Goal: Transaction & Acquisition: Purchase product/service

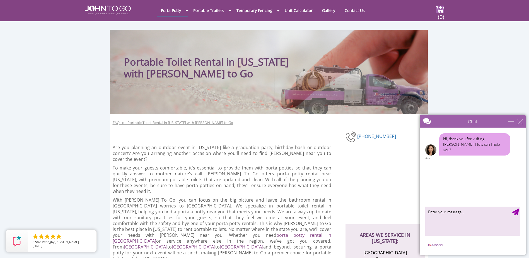
scroll to position [112, 0]
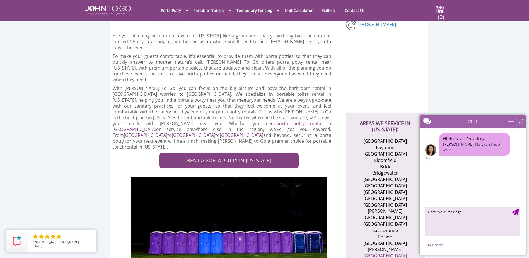
click at [521, 119] on div "close" at bounding box center [521, 122] width 6 height 6
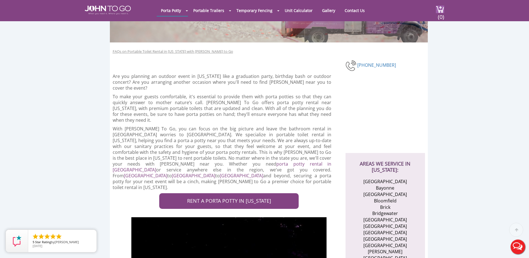
scroll to position [139, 0]
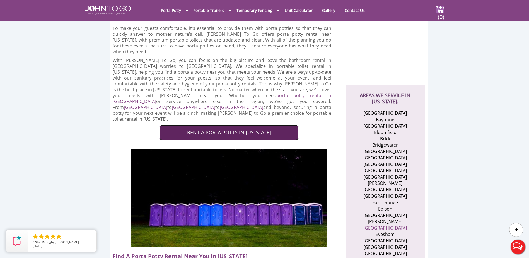
click at [264, 125] on link "RENT A PORTA POTTY IN NEW JERSEY" at bounding box center [228, 133] width 139 height 16
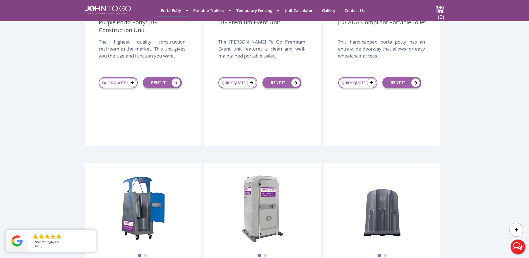
scroll to position [167, 0]
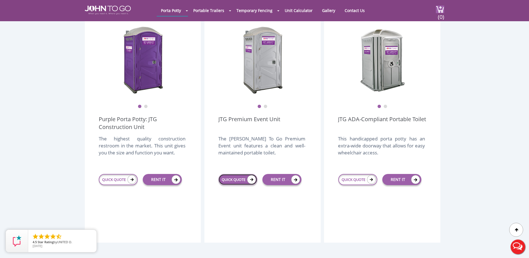
click at [237, 174] on link "QUICK QUOTE" at bounding box center [237, 179] width 39 height 11
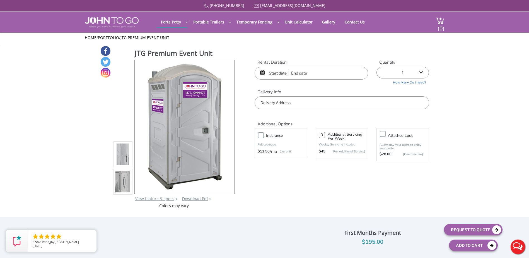
click at [393, 77] on select "1 2 (5% discount) 3 (8% discount) 4 (10% discount) 5 (12% discount) 6 (12% disc…" at bounding box center [403, 73] width 52 height 12
select select "4"
click at [377, 67] on select "1 2 (5% discount) 3 (8% discount) 4 (10% discount) 5 (12% discount) 6 (12% disc…" at bounding box center [403, 73] width 52 height 12
type input "0"
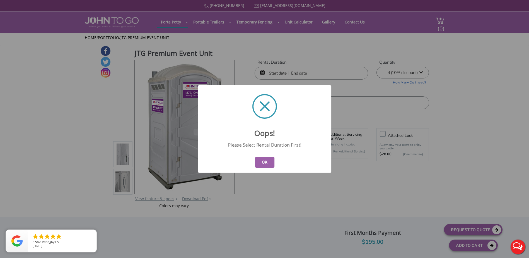
click at [264, 165] on button "OK" at bounding box center [264, 162] width 19 height 11
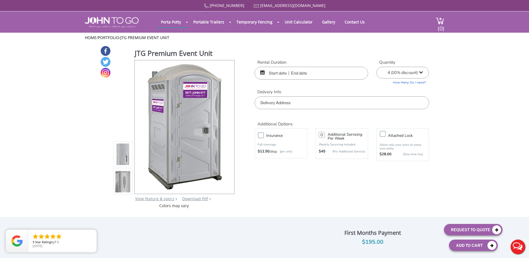
click at [300, 78] on input "text" at bounding box center [312, 73] width 114 height 13
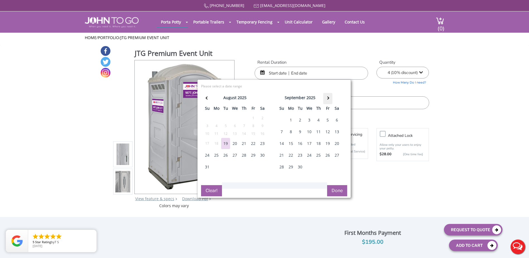
click at [331, 99] on th at bounding box center [327, 98] width 9 height 11
click at [336, 117] on div "4" at bounding box center [337, 119] width 9 height 11
click at [336, 118] on div "4" at bounding box center [337, 119] width 9 height 11
type input "10/04/2025 to 10/04/2025"
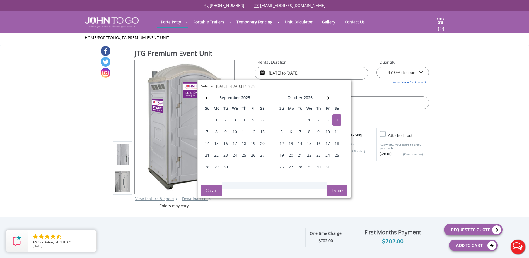
click at [337, 187] on button "Done" at bounding box center [337, 190] width 20 height 11
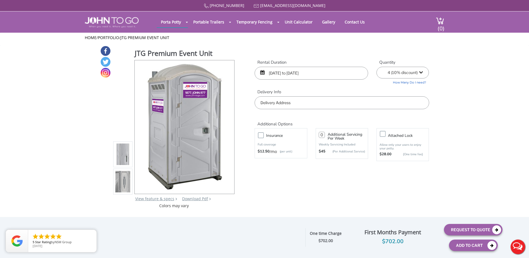
click at [348, 106] on input "text" at bounding box center [342, 102] width 174 height 13
click at [441, 97] on div "877 564 6977 info@johntogo.com Porta Potty Portable Toilets ADA Accessible Unit…" at bounding box center [264, 132] width 529 height 265
click at [406, 68] on select "1 2 (5% discount) 3 (8% discount) 4 (10% discount) 5 (12% discount) 6 (12% disc…" at bounding box center [403, 73] width 52 height 12
click at [377, 67] on select "1 2 (5% discount) 3 (8% discount) 4 (10% discount) 5 (12% discount) 6 (12% disc…" at bounding box center [403, 73] width 52 height 12
click at [412, 82] on link "How Many Do I need?" at bounding box center [403, 81] width 52 height 6
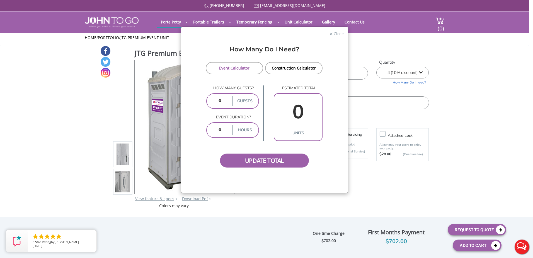
click at [233, 104] on label "guests" at bounding box center [245, 101] width 25 height 10
click at [228, 103] on input "number" at bounding box center [219, 101] width 23 height 10
type input "300"
click at [227, 133] on input "number" at bounding box center [219, 130] width 23 height 10
type input "4"
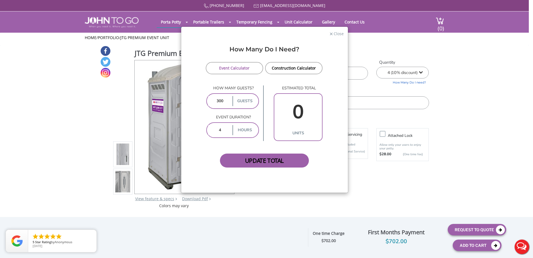
click at [267, 155] on span "Update Total" at bounding box center [264, 160] width 89 height 14
click at [270, 159] on span "Update Total" at bounding box center [264, 160] width 89 height 14
click at [229, 102] on input "300" at bounding box center [219, 101] width 23 height 10
click at [250, 102] on label "guests" at bounding box center [245, 101] width 25 height 10
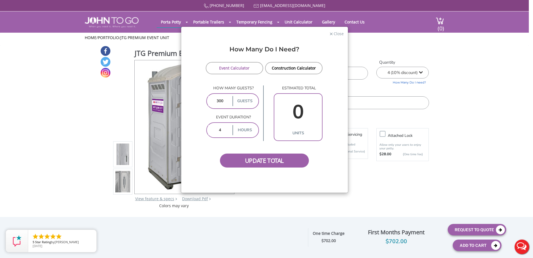
click at [337, 109] on form "Event Calculator Construction Calculator How many guests? 300 guests Event dura…" at bounding box center [265, 114] width 158 height 105
click at [308, 109] on input "0" at bounding box center [298, 112] width 45 height 32
click at [301, 121] on input "0" at bounding box center [298, 112] width 45 height 32
drag, startPoint x: 301, startPoint y: 121, endPoint x: 287, endPoint y: 151, distance: 33.3
click at [299, 127] on input "0" at bounding box center [298, 112] width 45 height 32
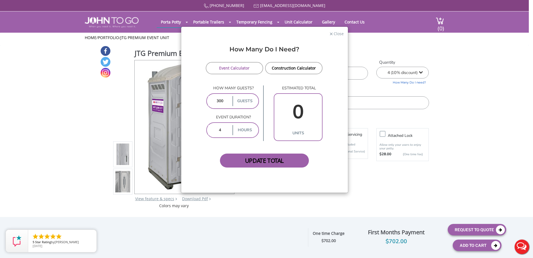
click at [266, 156] on span "Update Total" at bounding box center [264, 160] width 89 height 14
click at [258, 158] on span "Update Total" at bounding box center [264, 160] width 89 height 14
drag, startPoint x: 258, startPoint y: 158, endPoint x: 262, endPoint y: 161, distance: 4.6
click at [262, 161] on span "Update Total" at bounding box center [264, 160] width 89 height 14
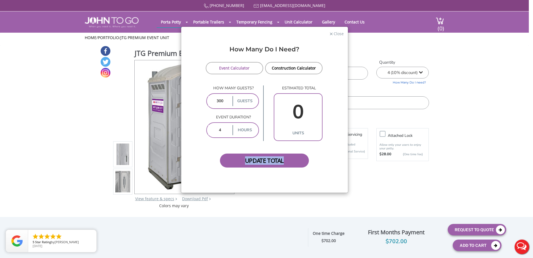
click at [262, 161] on span "Update Total" at bounding box center [264, 160] width 89 height 14
drag, startPoint x: 262, startPoint y: 161, endPoint x: 270, endPoint y: 162, distance: 7.9
click at [270, 162] on span "Update Total" at bounding box center [264, 160] width 89 height 14
click at [297, 121] on input "0" at bounding box center [298, 112] width 45 height 32
drag, startPoint x: 240, startPoint y: 133, endPoint x: 221, endPoint y: 131, distance: 19.7
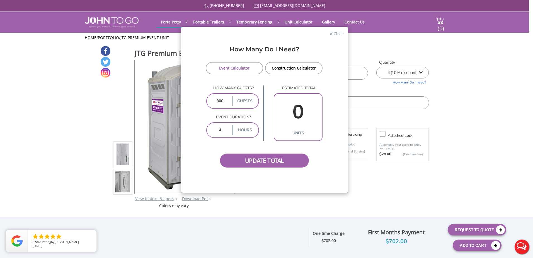
click at [240, 133] on label "hours" at bounding box center [245, 130] width 25 height 10
click at [219, 131] on input "4" at bounding box center [219, 130] width 23 height 10
drag, startPoint x: 224, startPoint y: 130, endPoint x: 208, endPoint y: 130, distance: 15.3
click at [208, 130] on input "4" at bounding box center [219, 130] width 23 height 10
click at [253, 129] on label "hours" at bounding box center [245, 130] width 25 height 10
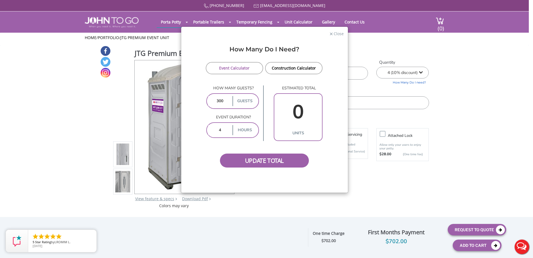
click at [248, 128] on label "hours" at bounding box center [245, 130] width 25 height 10
click at [246, 105] on label "guests" at bounding box center [245, 101] width 25 height 10
drag, startPoint x: 246, startPoint y: 105, endPoint x: 326, endPoint y: 89, distance: 81.4
click at [322, 95] on div "0 units" at bounding box center [298, 117] width 49 height 48
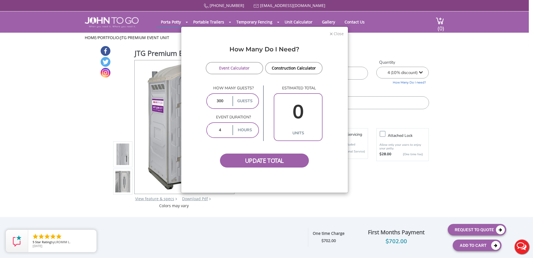
click at [332, 33] on span "×" at bounding box center [332, 33] width 4 height 8
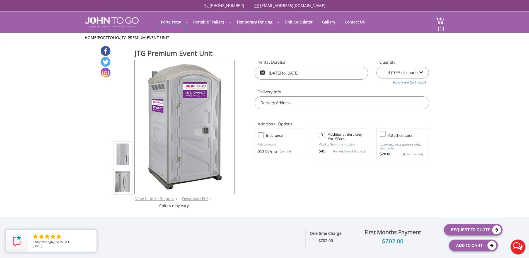
click at [409, 81] on link "How Many Do I need?" at bounding box center [403, 81] width 52 height 6
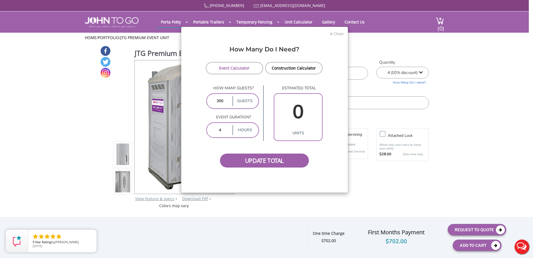
click at [336, 34] on span "Close" at bounding box center [338, 32] width 11 height 5
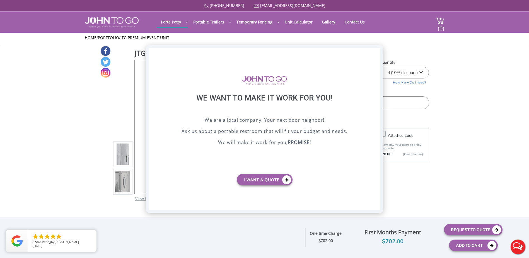
click at [372, 50] on div "X" at bounding box center [376, 52] width 9 height 9
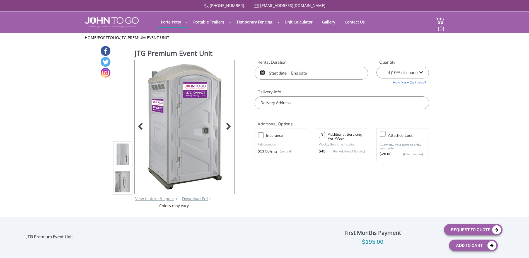
select select "4"
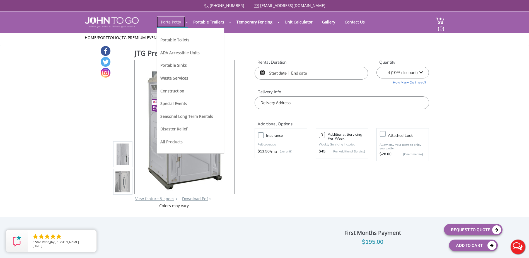
click at [179, 26] on link "Porta Potty" at bounding box center [171, 21] width 28 height 11
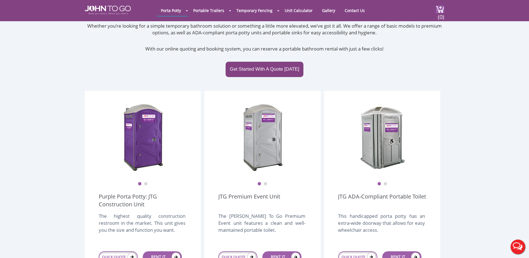
scroll to position [139, 0]
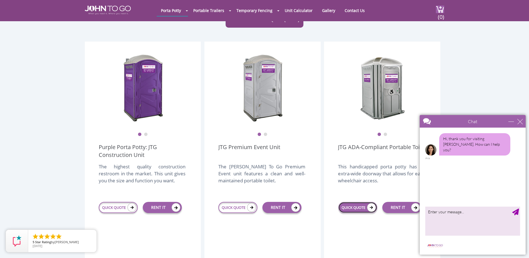
click at [362, 202] on link "QUICK QUOTE" at bounding box center [357, 207] width 39 height 11
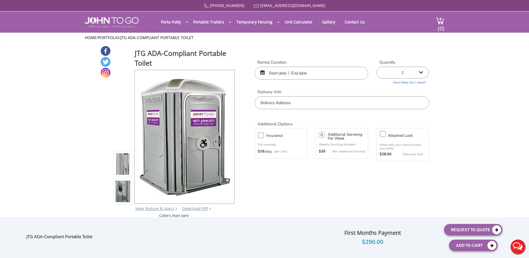
click at [313, 74] on input "text" at bounding box center [312, 73] width 114 height 13
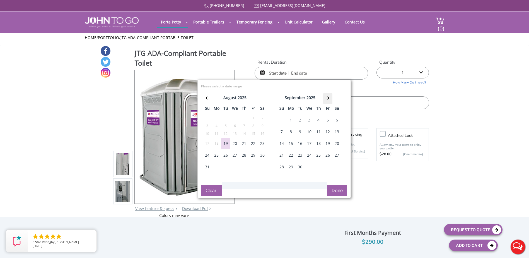
click at [331, 96] on th at bounding box center [327, 98] width 9 height 11
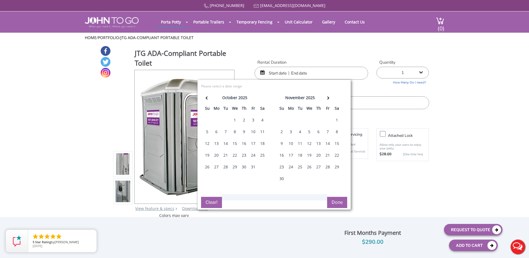
click at [265, 119] on div "4" at bounding box center [262, 119] width 9 height 11
type input "10/04/2025 to 10/04/2025"
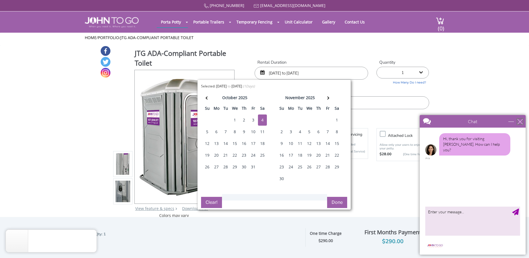
click at [520, 121] on div "close" at bounding box center [521, 122] width 6 height 6
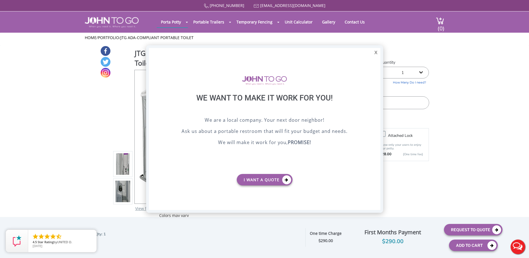
drag, startPoint x: 379, startPoint y: 51, endPoint x: 358, endPoint y: 49, distance: 21.3
click at [378, 51] on div "X" at bounding box center [376, 52] width 9 height 9
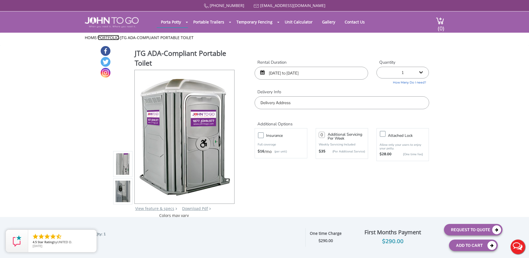
click at [109, 39] on link "Portfolio" at bounding box center [108, 37] width 21 height 5
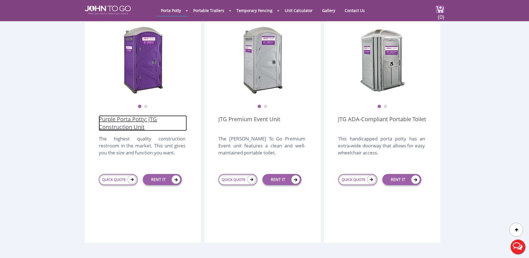
click at [141, 115] on link "Purple Porta Potty: JTG Construction Unit" at bounding box center [143, 123] width 88 height 16
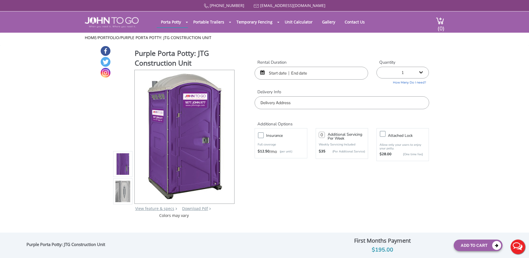
click at [397, 73] on select "1 2 (5% discount) 3 (8% discount) 4 (10% discount) 5 (12% discount) 6 (12% disc…" at bounding box center [403, 73] width 52 height 12
select select "4"
click at [377, 67] on select "1 2 (5% discount) 3 (8% discount) 4 (10% discount) 5 (12% discount) 6 (12% disc…" at bounding box center [403, 73] width 52 height 12
type input "0"
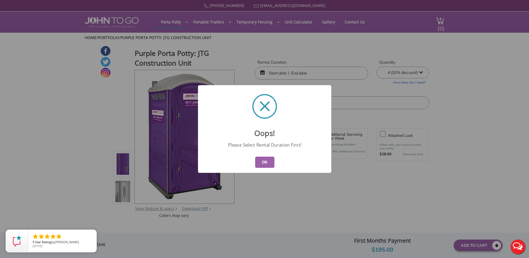
click at [266, 162] on button "OK" at bounding box center [264, 162] width 19 height 11
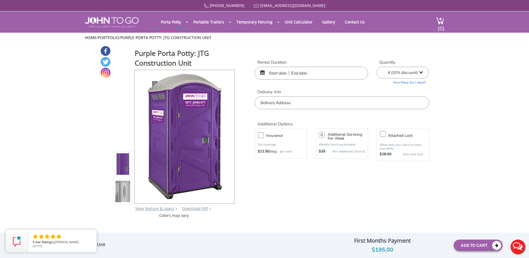
click at [279, 80] on div "Rental Duration Quantity 1 2 (5% discount) 3 (8% discount) 4 (10% discount) 5 (…" at bounding box center [342, 84] width 183 height 50
click at [281, 74] on input "text" at bounding box center [312, 73] width 114 height 13
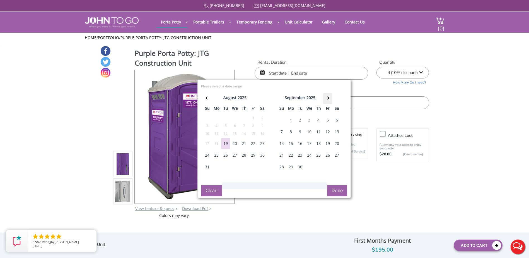
click at [328, 94] on th at bounding box center [327, 98] width 9 height 11
click at [336, 119] on div "4" at bounding box center [337, 119] width 9 height 11
type input "10/04/2025 to 10/04/2025"
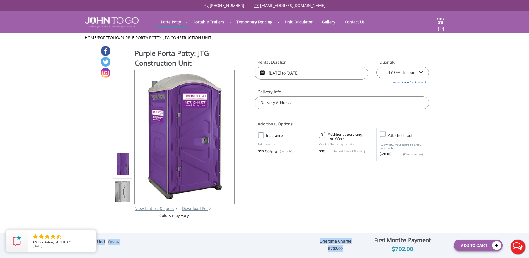
drag, startPoint x: 339, startPoint y: 247, endPoint x: 295, endPoint y: 225, distance: 49.3
drag, startPoint x: 295, startPoint y: 225, endPoint x: 295, endPoint y: 209, distance: 16.2
click at [295, 209] on div "Purple Porta Potty: JTG Construction Unit View feature & specs Download Pdf Pro…" at bounding box center [264, 131] width 329 height 173
click at [127, 193] on img at bounding box center [123, 191] width 15 height 131
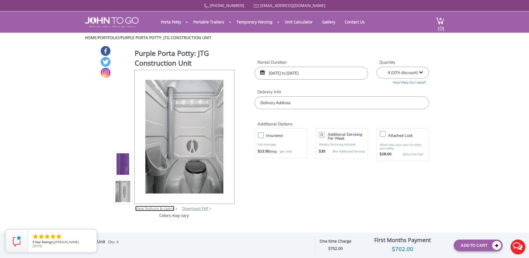
click at [147, 208] on link "View feature & specs" at bounding box center [154, 208] width 39 height 5
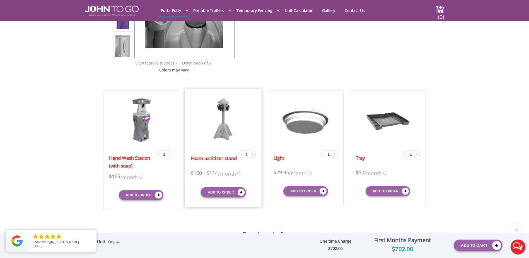
scroll to position [167, 0]
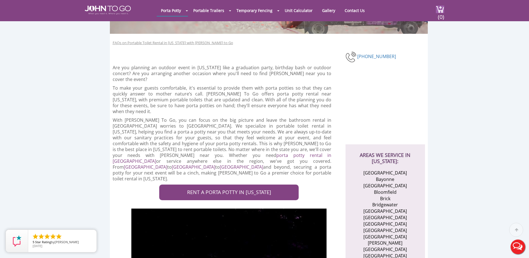
scroll to position [167, 0]
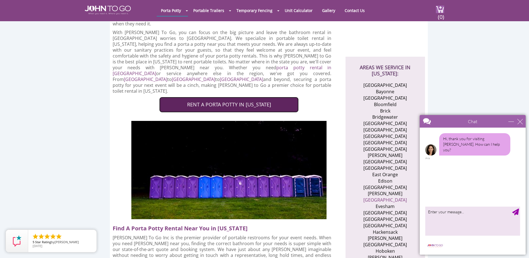
click at [238, 97] on link "RENT A PORTA POTTY IN NEW JERSEY" at bounding box center [228, 105] width 139 height 16
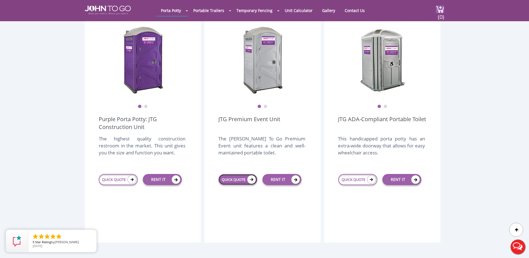
click at [240, 174] on link "QUICK QUOTE" at bounding box center [237, 179] width 39 height 11
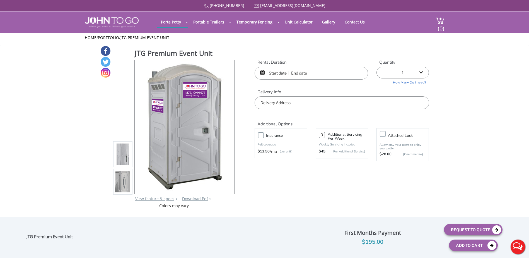
click at [386, 68] on select "1 2 (5% discount) 3 (8% discount) 4 (10% discount) 5 (12% discount) 6 (12% disc…" at bounding box center [403, 73] width 52 height 12
click at [349, 72] on input "text" at bounding box center [312, 73] width 114 height 13
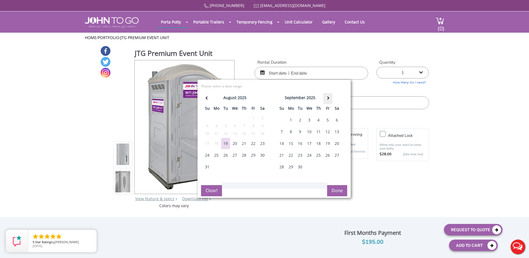
click at [327, 95] on th at bounding box center [327, 98] width 9 height 11
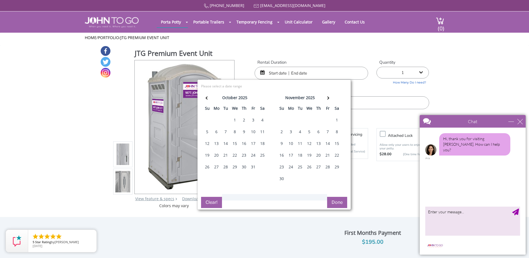
click at [262, 119] on div "4" at bounding box center [262, 119] width 9 height 11
type input "[DATE] to [DATE]"
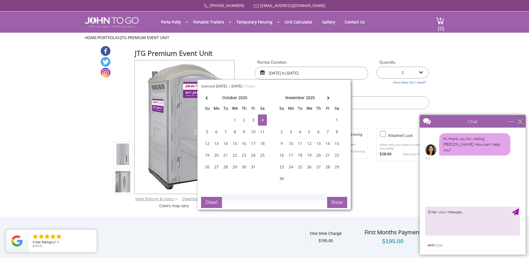
click at [522, 121] on div "close" at bounding box center [521, 122] width 6 height 6
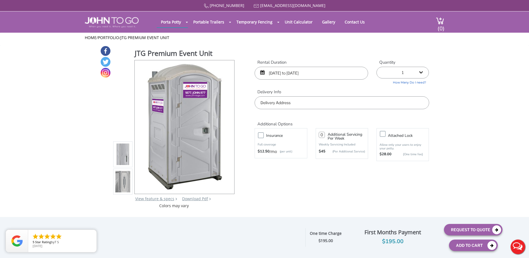
drag, startPoint x: 420, startPoint y: 76, endPoint x: 419, endPoint y: 79, distance: 3.2
click at [420, 76] on select "1 2 (5% discount) 3 (8% discount) 4 (10% discount) 5 (12% discount) 6 (12% disc…" at bounding box center [403, 73] width 52 height 12
drag, startPoint x: 454, startPoint y: 108, endPoint x: 436, endPoint y: 97, distance: 21.8
click at [419, 84] on link "How Many Do I need?" at bounding box center [403, 81] width 52 height 6
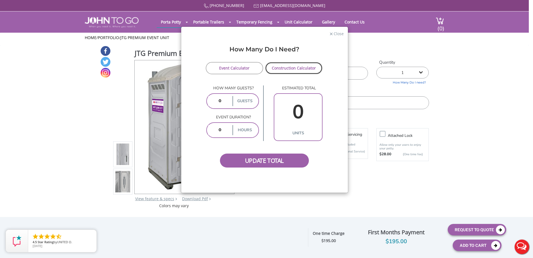
click at [282, 62] on link "Construction Calculator" at bounding box center [294, 68] width 58 height 12
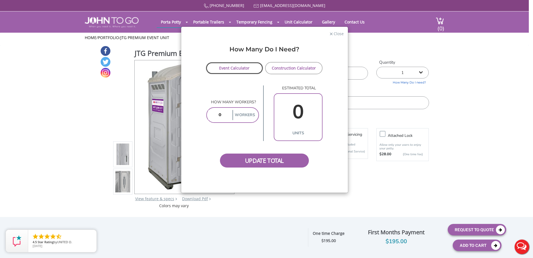
click at [244, 65] on link "Event Calculator" at bounding box center [235, 68] width 58 height 12
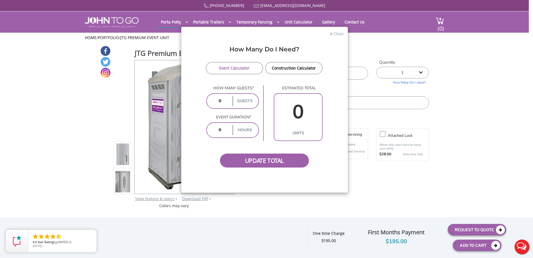
click at [223, 102] on input "number" at bounding box center [219, 101] width 23 height 10
type input "600"
click at [224, 125] on div "hours" at bounding box center [232, 130] width 53 height 16
click at [224, 126] on input "number" at bounding box center [219, 130] width 23 height 10
type input "4"
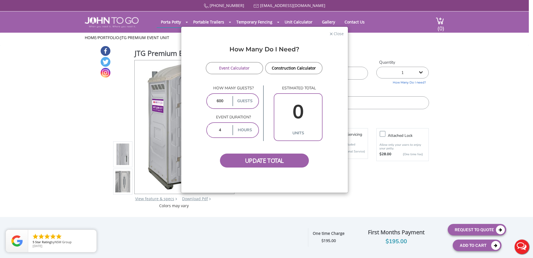
click at [210, 176] on div "How Many Do I Need? Event Calculator Construction Calculator How many guests? 6…" at bounding box center [264, 117] width 167 height 152
click at [265, 163] on span "Update Total" at bounding box center [264, 160] width 89 height 14
click at [272, 159] on span "Update Total" at bounding box center [264, 160] width 89 height 14
click at [271, 160] on span "Update Total" at bounding box center [264, 160] width 89 height 14
